Goal: Check status: Check status

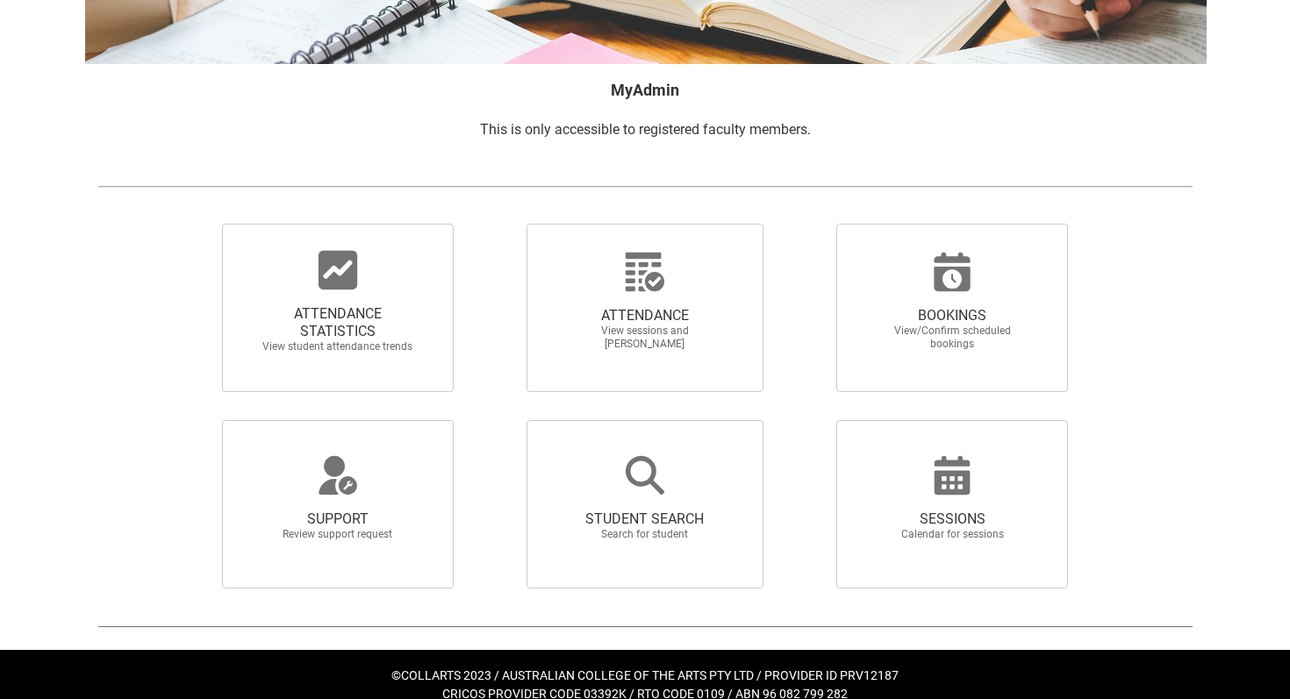
scroll to position [266, 0]
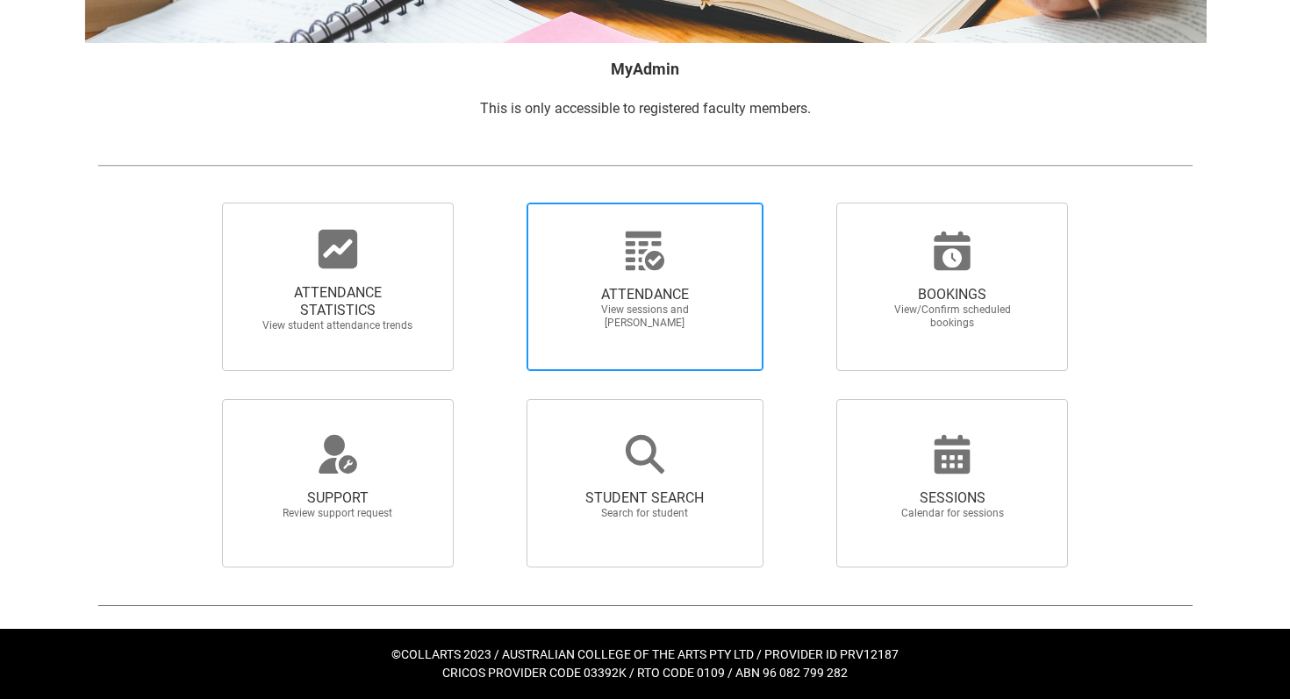
click at [632, 313] on span "View sessions and [PERSON_NAME]" at bounding box center [645, 317] width 154 height 26
click at [497, 203] on input "ATTENDANCE View sessions and mark attendance" at bounding box center [496, 202] width 1 height 1
radio input "true"
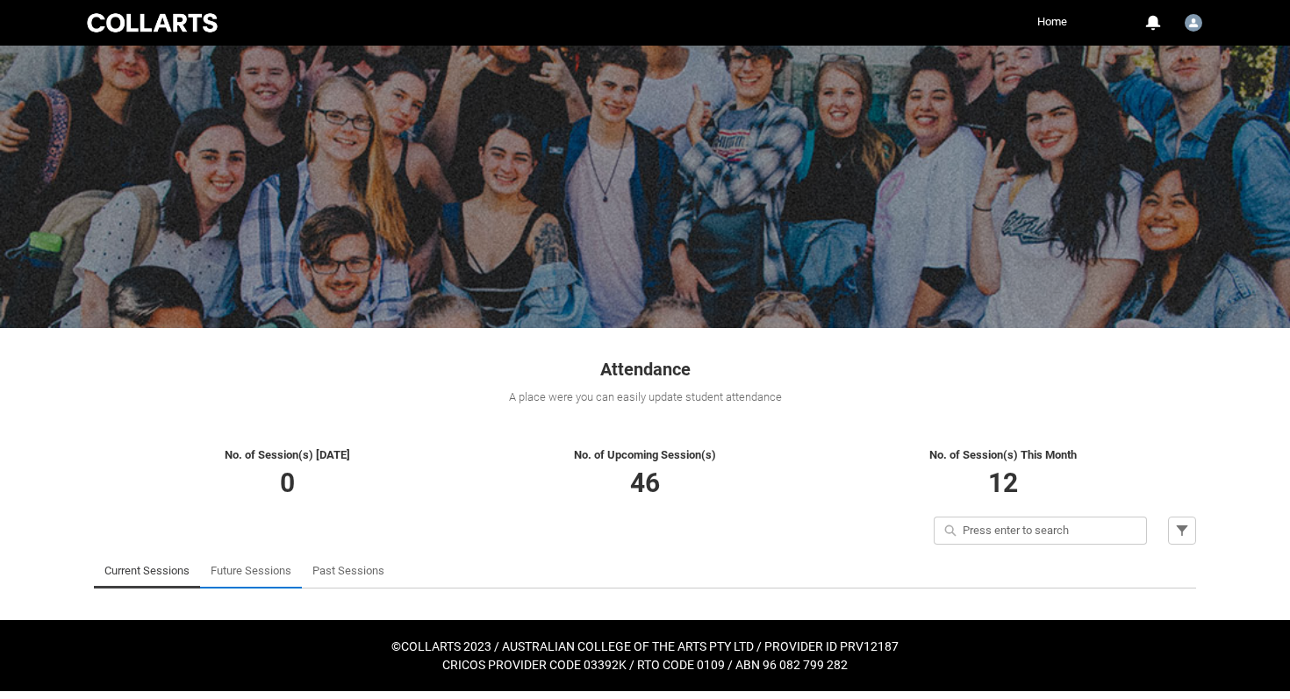
click at [236, 582] on link "Future Sessions" at bounding box center [251, 571] width 81 height 35
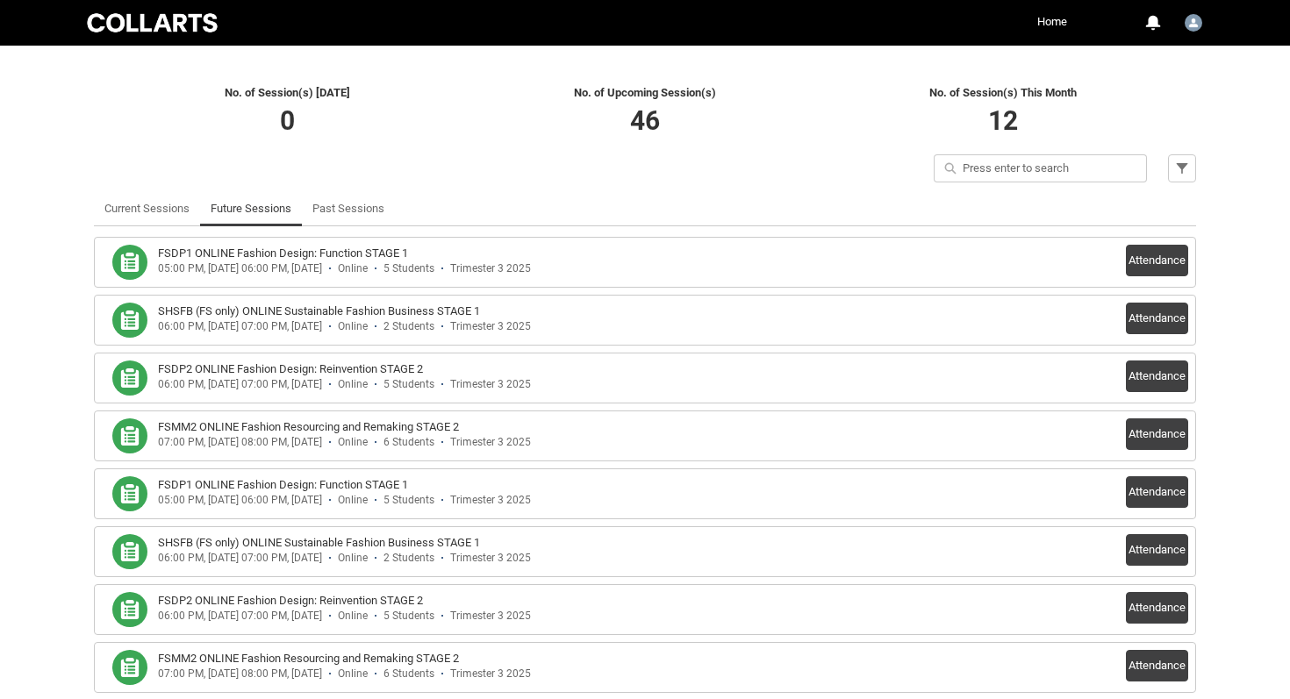
scroll to position [365, 0]
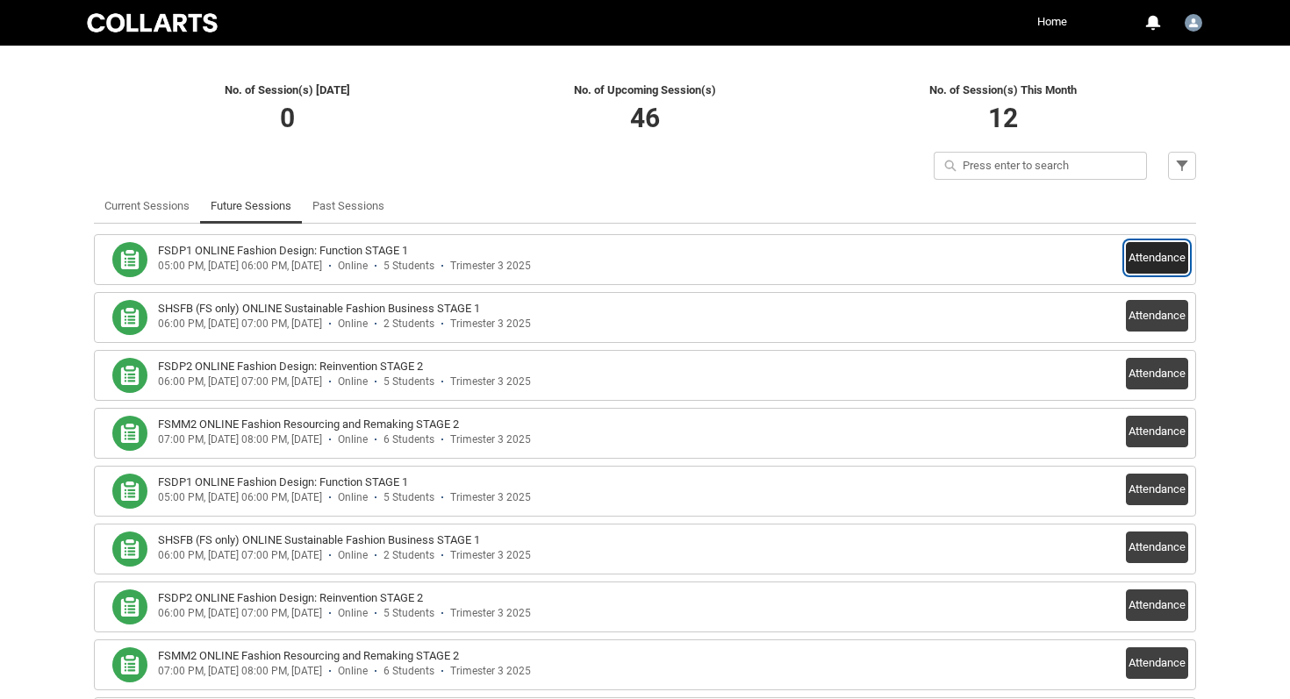
click at [1146, 261] on button "Attendance" at bounding box center [1157, 258] width 62 height 32
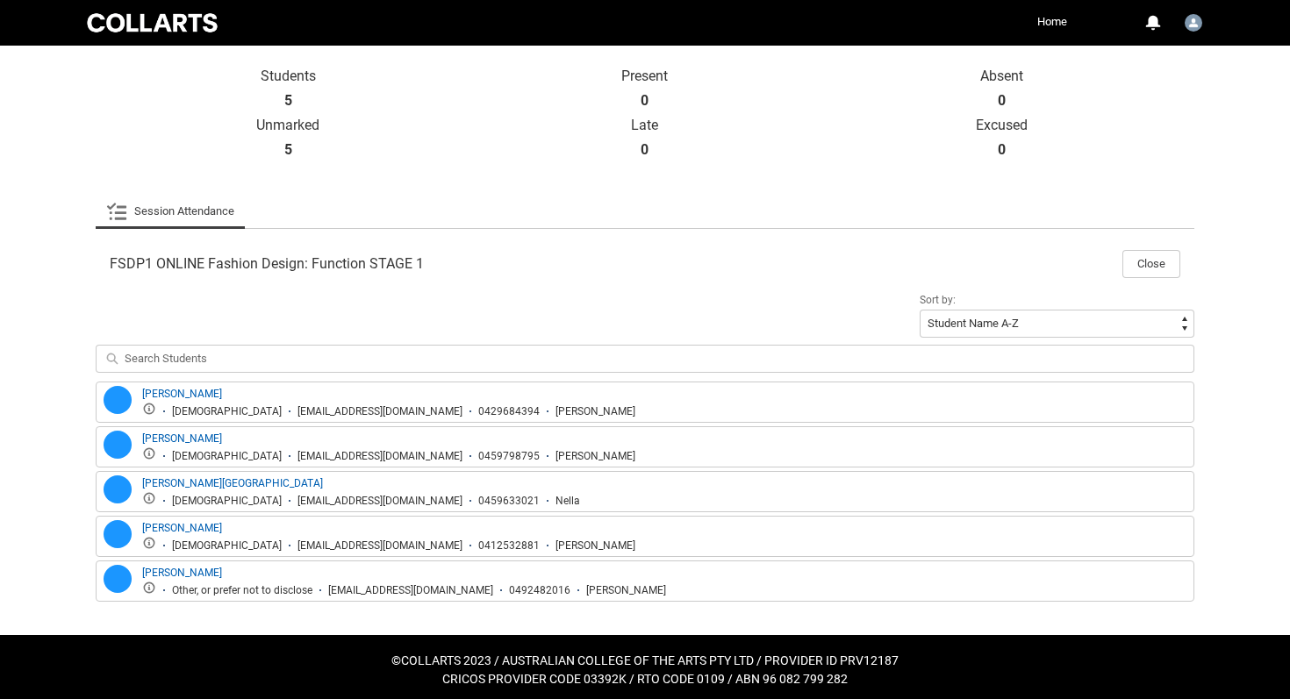
scroll to position [387, 0]
